Goal: Find specific page/section: Find specific page/section

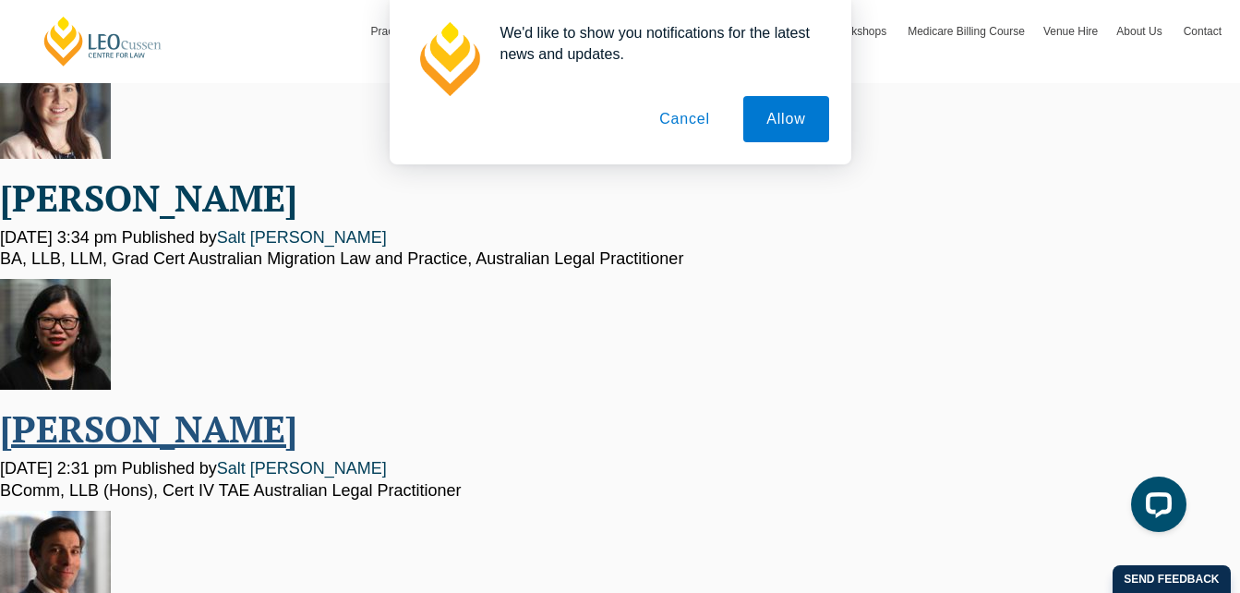
scroll to position [185, 0]
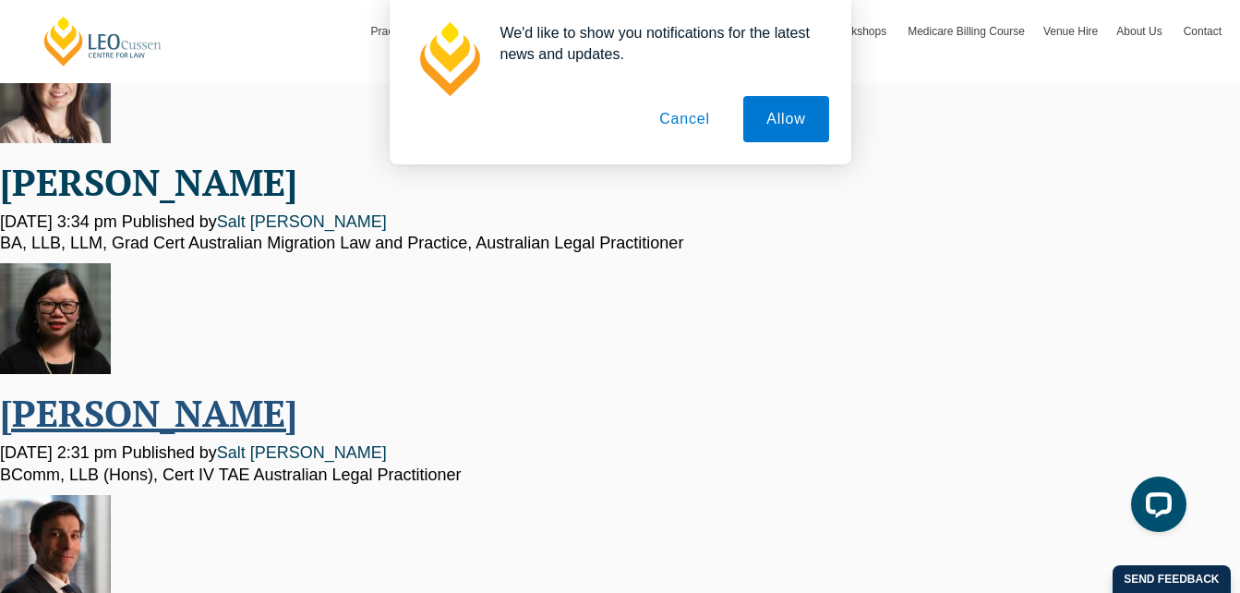
click at [155, 416] on link "[PERSON_NAME]" at bounding box center [148, 412] width 297 height 49
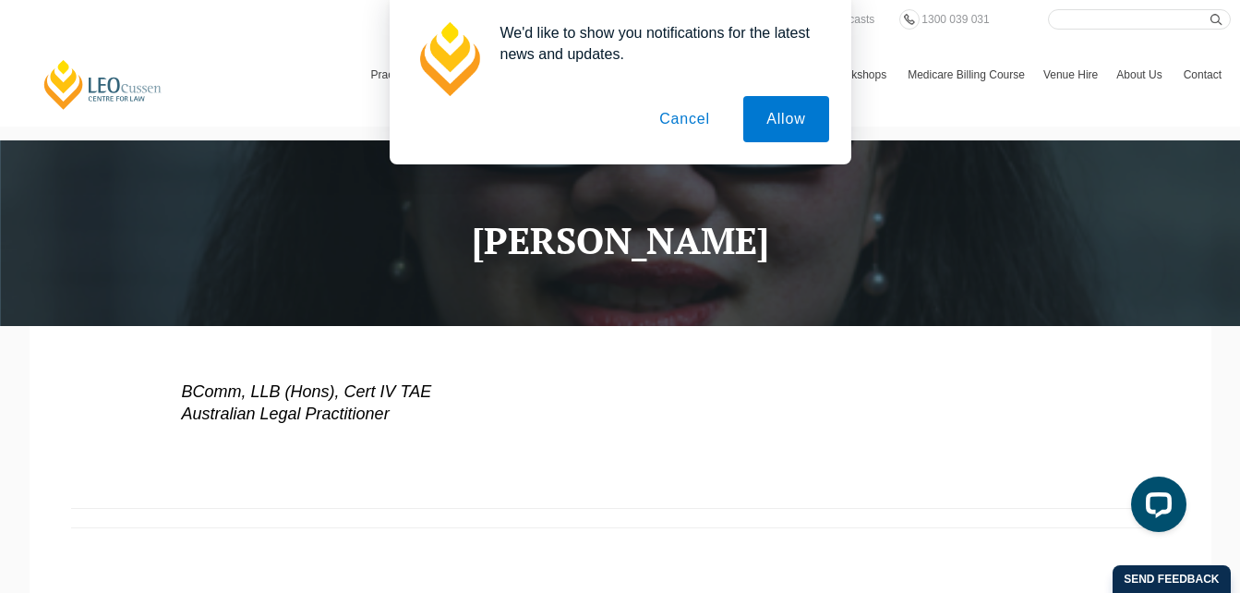
click at [696, 125] on button "Cancel" at bounding box center [684, 119] width 97 height 46
